Goal: Task Accomplishment & Management: Complete application form

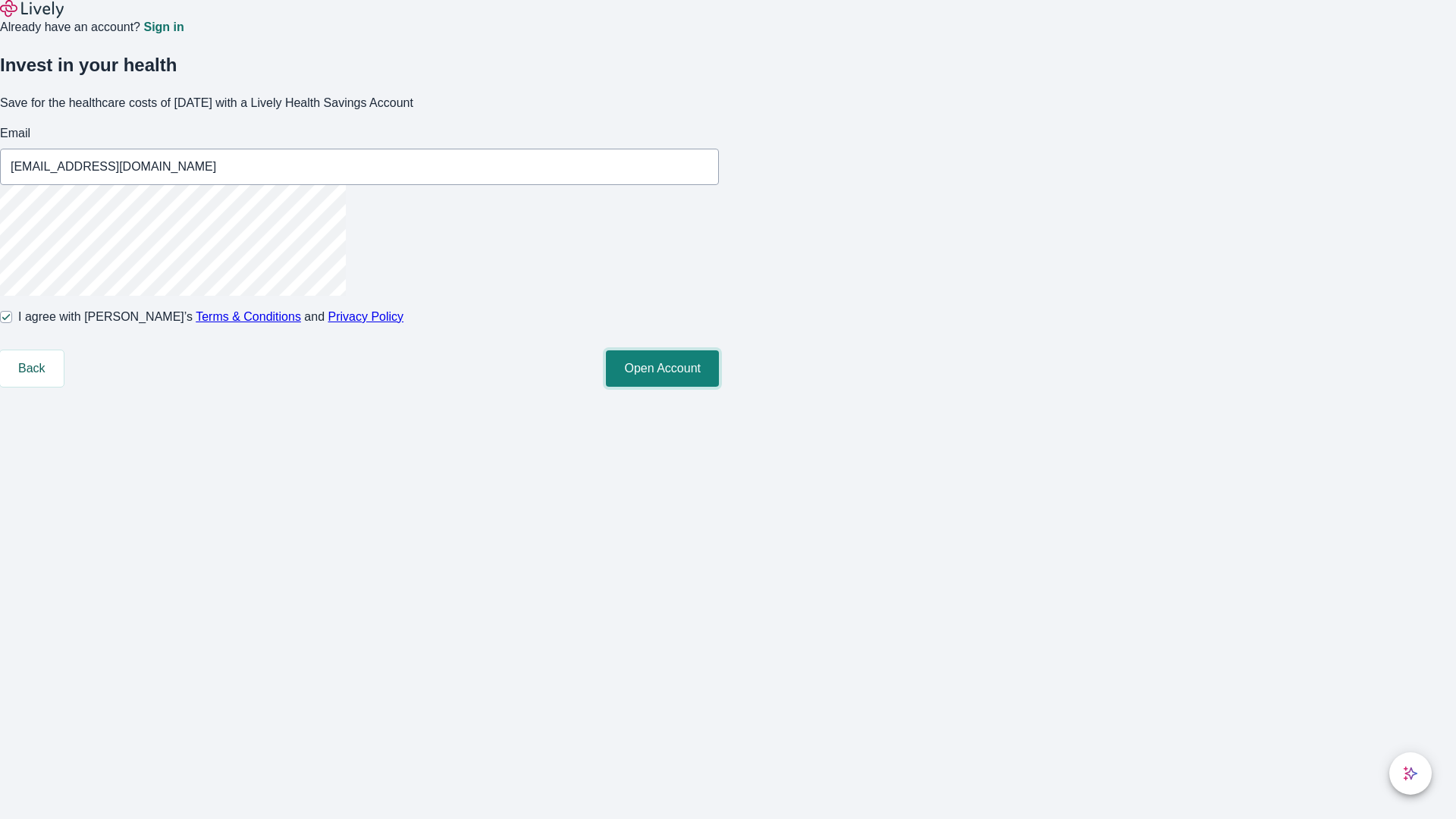
click at [719, 386] on button "Open Account" at bounding box center [663, 368] width 113 height 36
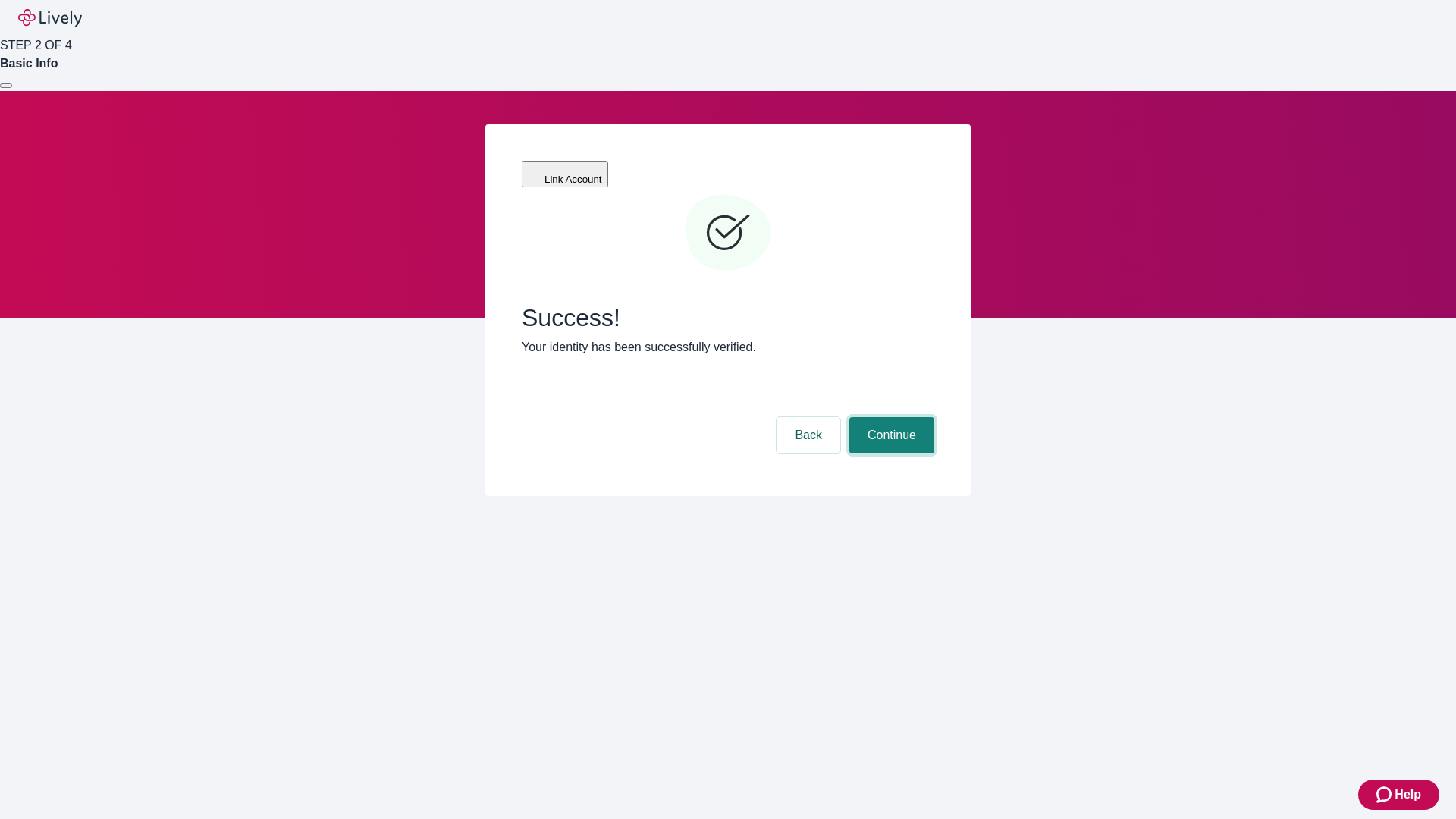
click at [890, 417] on button "Continue" at bounding box center [892, 434] width 85 height 36
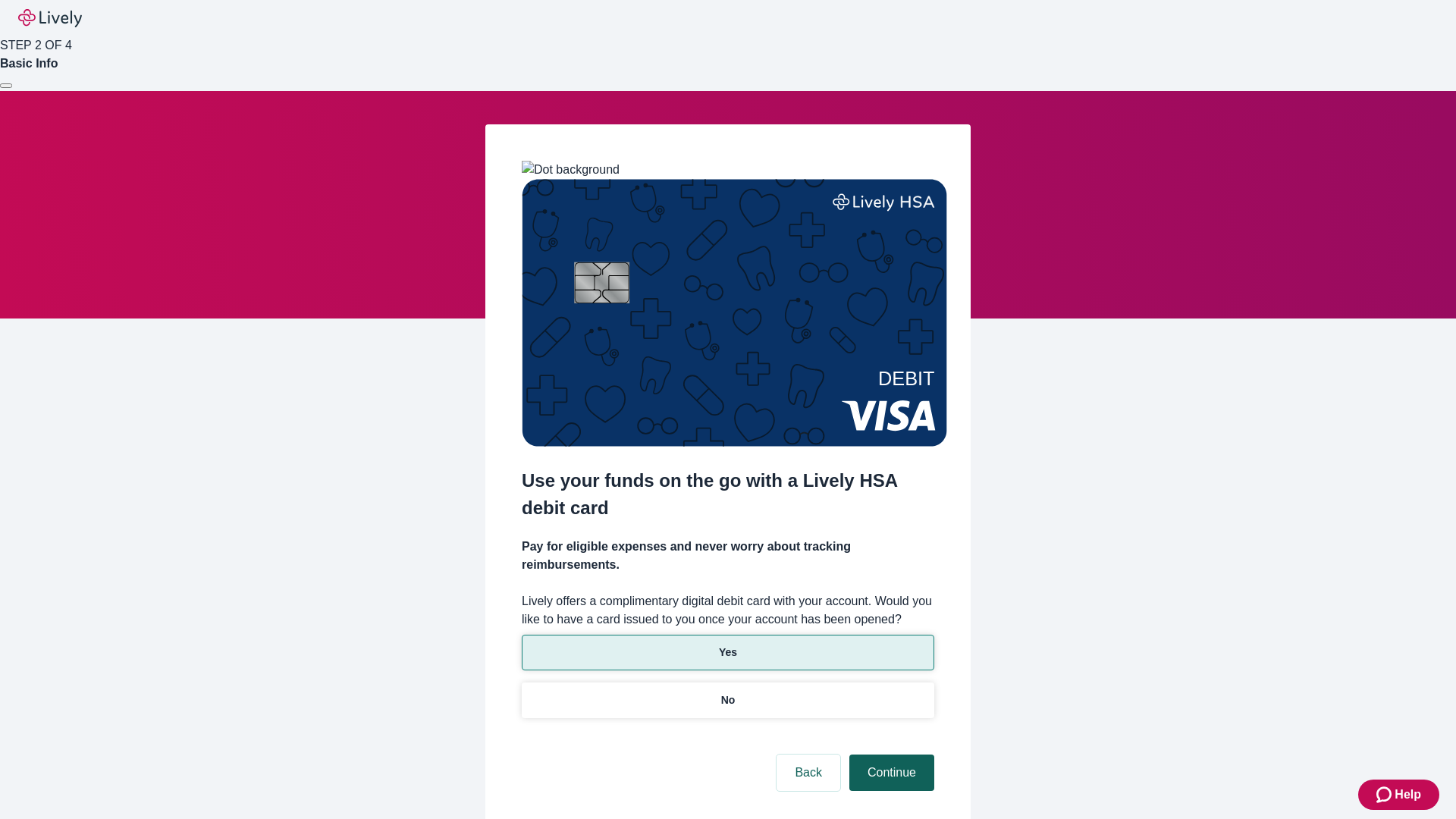
click at [728, 644] on p "Yes" at bounding box center [728, 652] width 18 height 16
click at [890, 754] on button "Continue" at bounding box center [892, 772] width 85 height 36
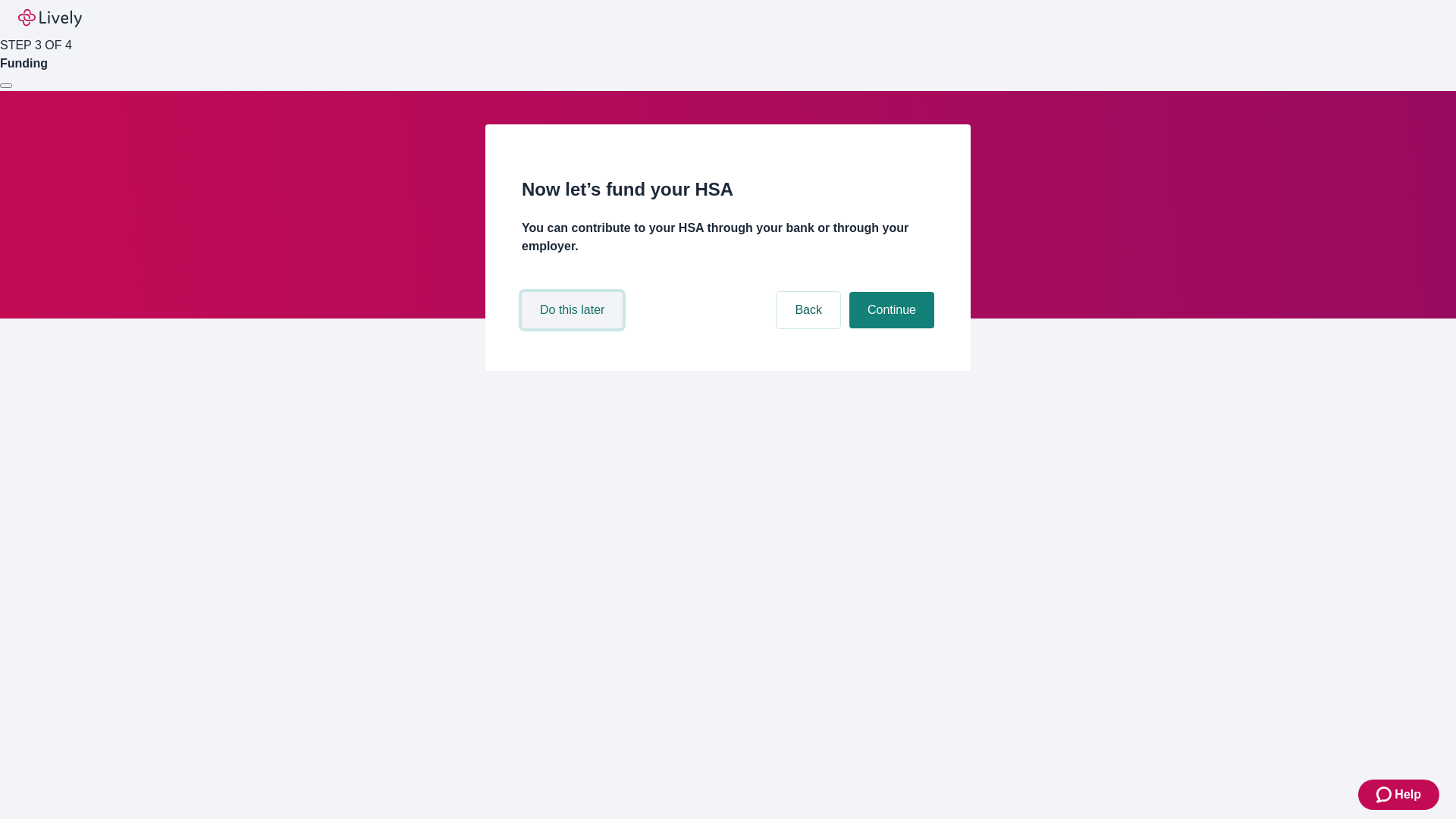
click at [574, 328] on button "Do this later" at bounding box center [572, 310] width 101 height 36
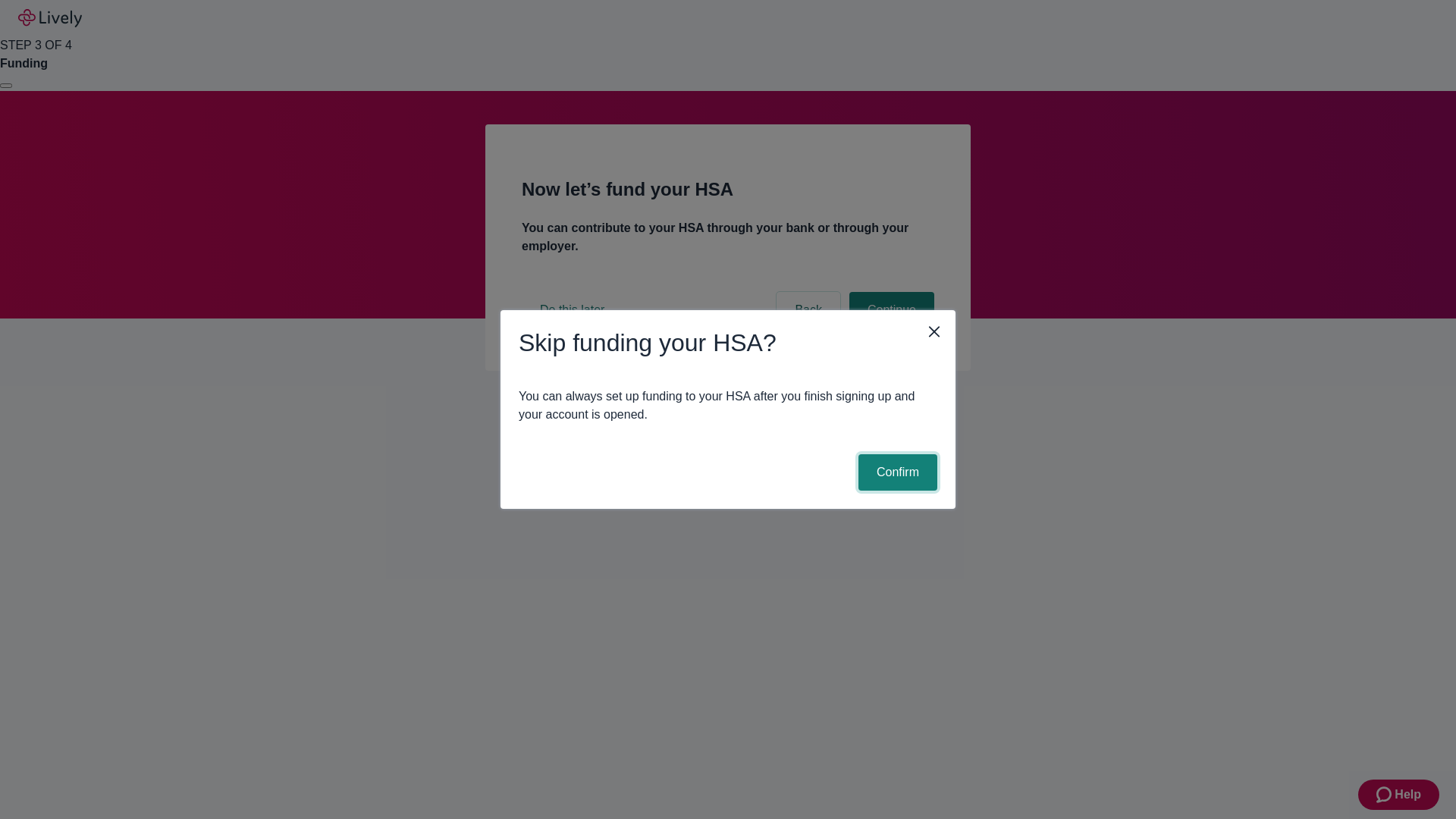
click at [896, 472] on button "Confirm" at bounding box center [898, 472] width 79 height 36
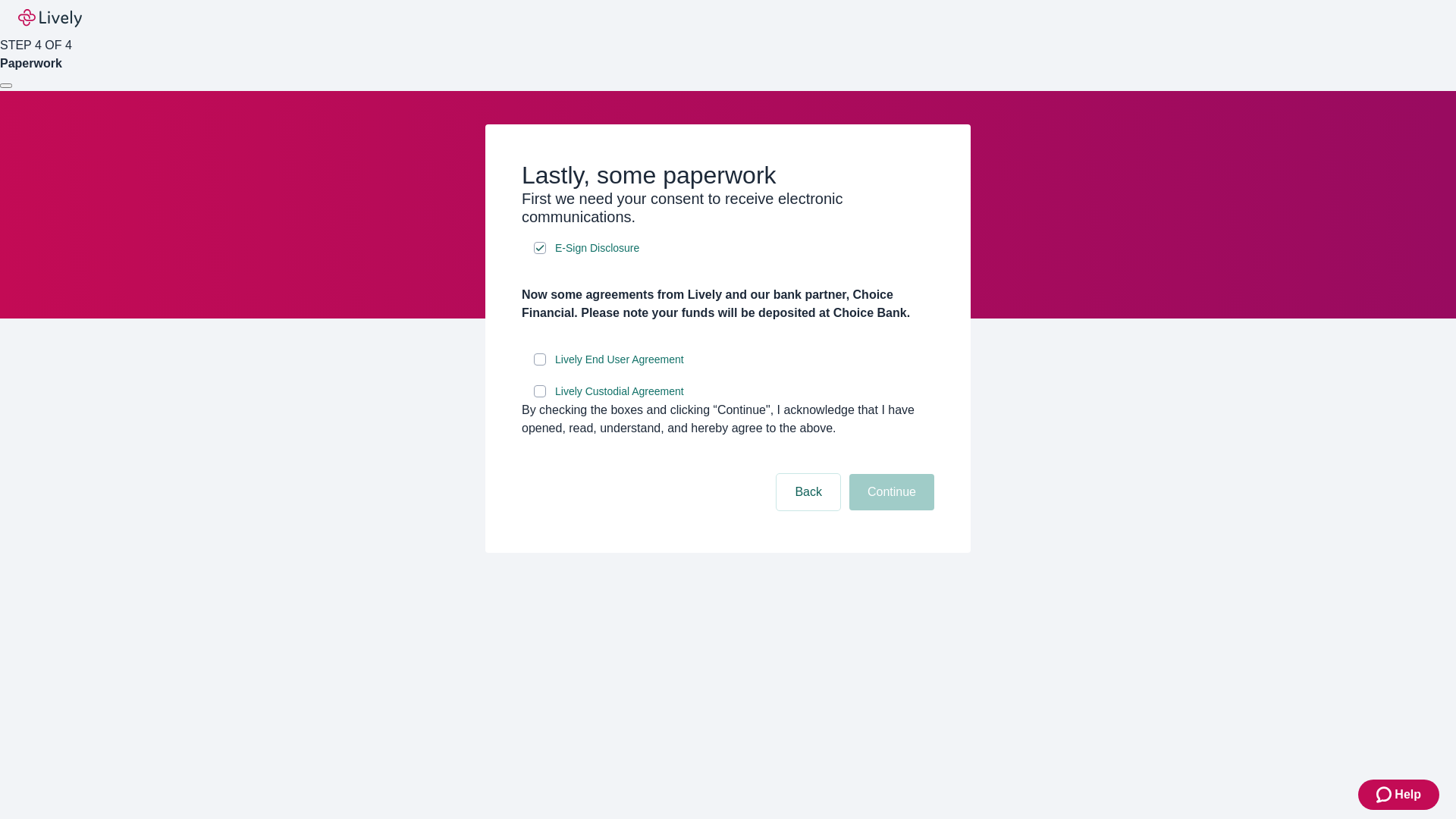
click at [540, 366] on input "Lively End User Agreement" at bounding box center [540, 359] width 12 height 12
checkbox input "true"
click at [540, 397] on input "Lively Custodial Agreement" at bounding box center [540, 391] width 12 height 12
checkbox input "true"
click at [890, 510] on button "Continue" at bounding box center [892, 492] width 85 height 36
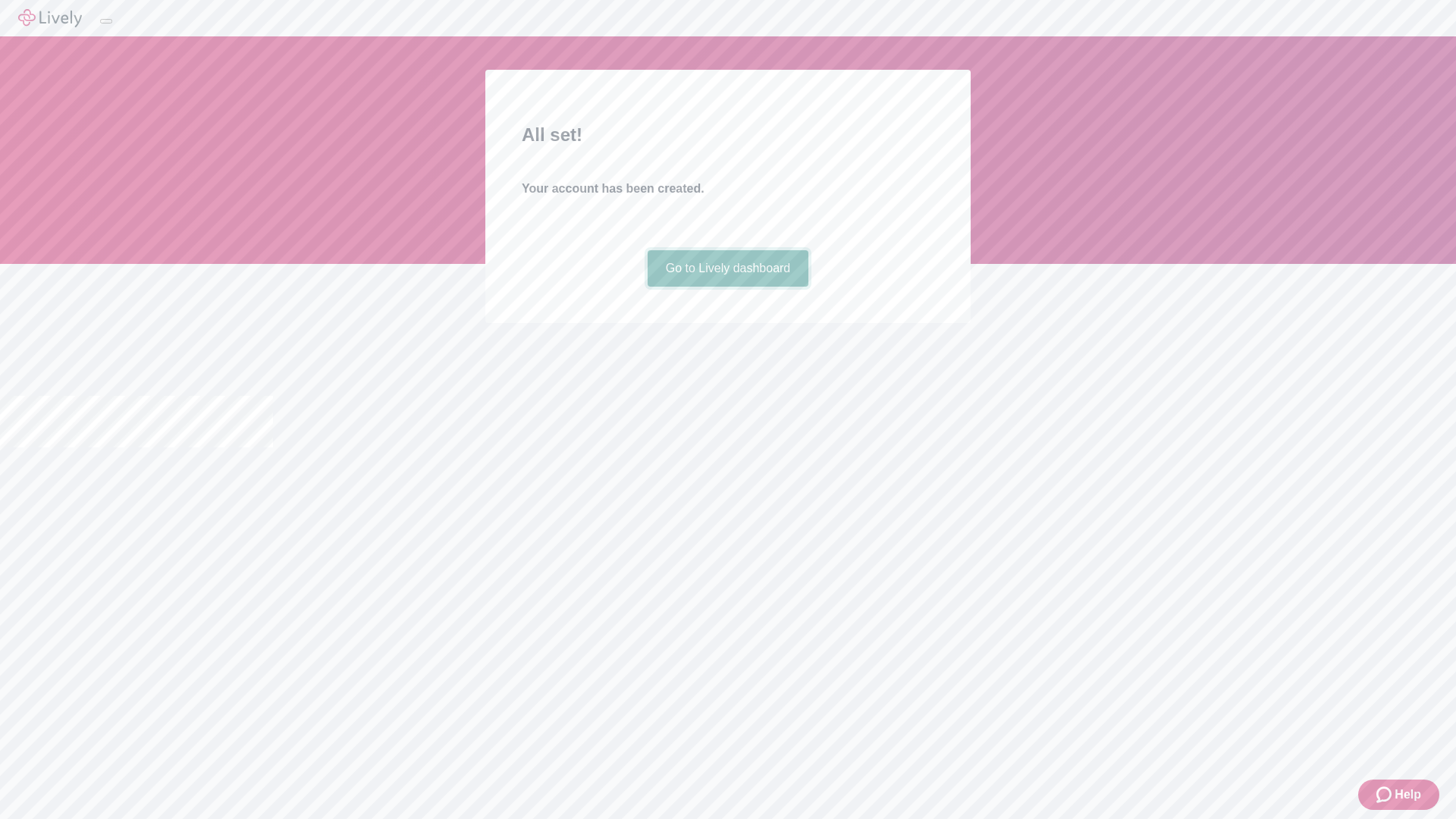
click at [728, 287] on link "Go to Lively dashboard" at bounding box center [728, 268] width 162 height 36
